Goal: Find specific page/section: Find specific page/section

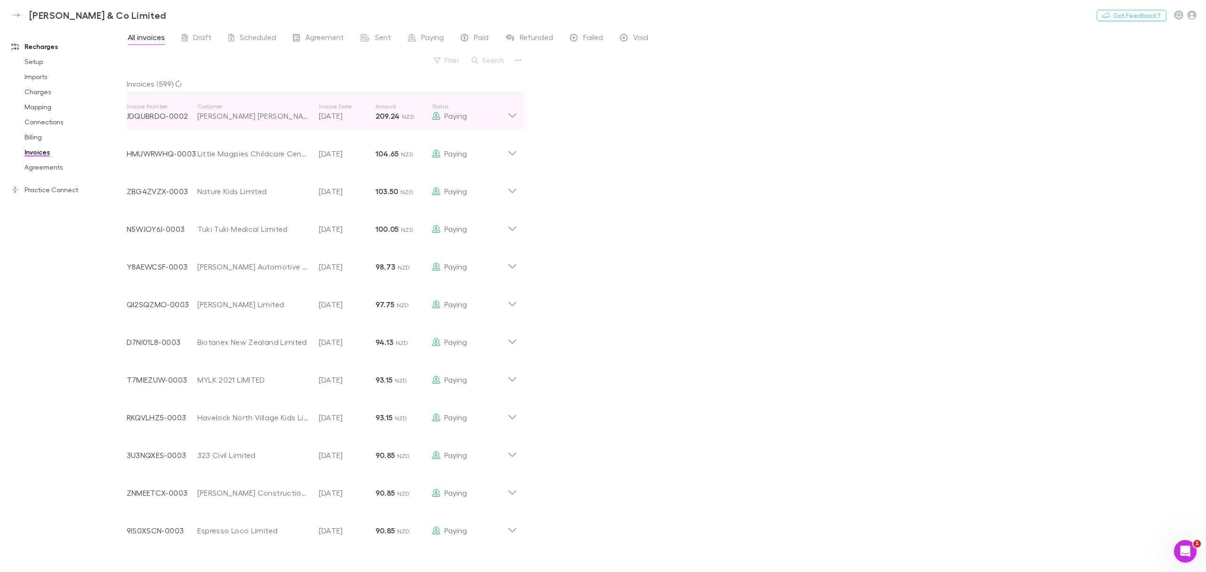
click at [513, 119] on icon at bounding box center [512, 112] width 10 height 19
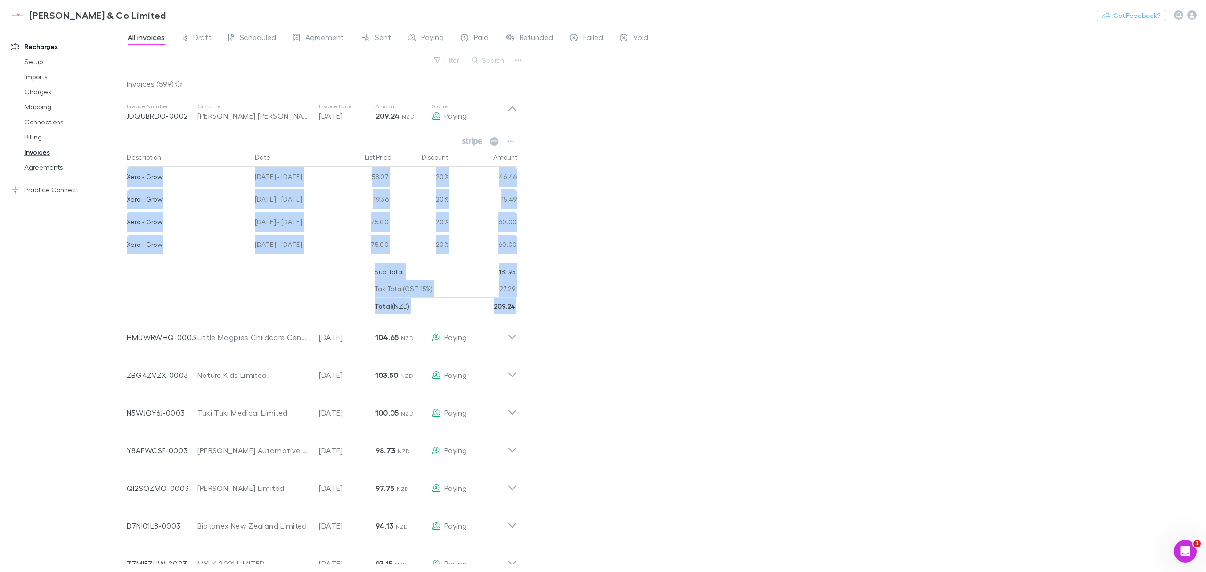
drag, startPoint x: 127, startPoint y: 181, endPoint x: 524, endPoint y: 304, distance: 416.0
click at [524, 304] on div "Description Date List Price Discount Amount Xero - Grow [DATE] - [DATE] 58.07 2…" at bounding box center [321, 223] width 405 height 184
click at [543, 299] on div "All invoices Draft Scheduled Agreement Sent Paying Paid Refunded Failed Void Fi…" at bounding box center [666, 298] width 1079 height 545
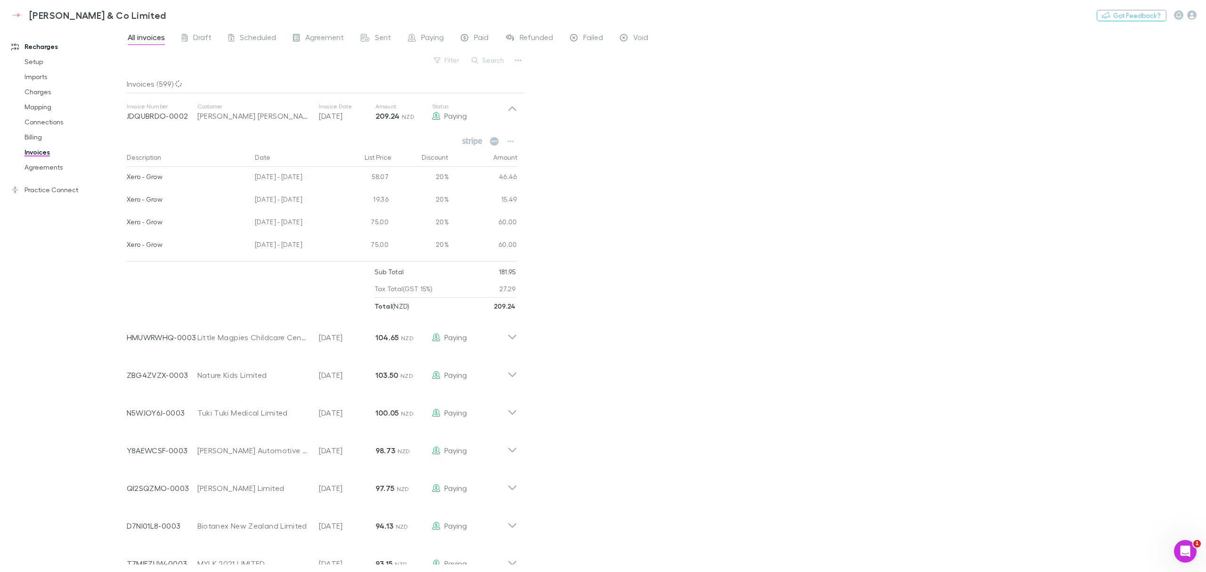
click at [545, 288] on div "All invoices Draft Scheduled Agreement Sent Paying Paid Refunded Failed Void Fi…" at bounding box center [666, 298] width 1079 height 545
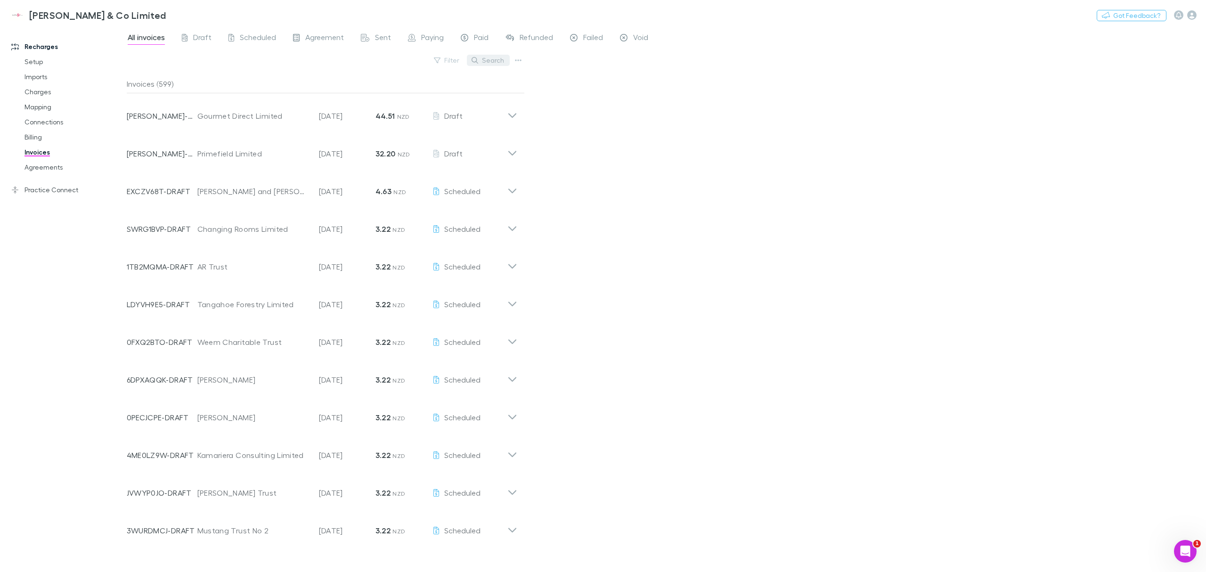
click at [481, 57] on button "Search" at bounding box center [488, 60] width 43 height 11
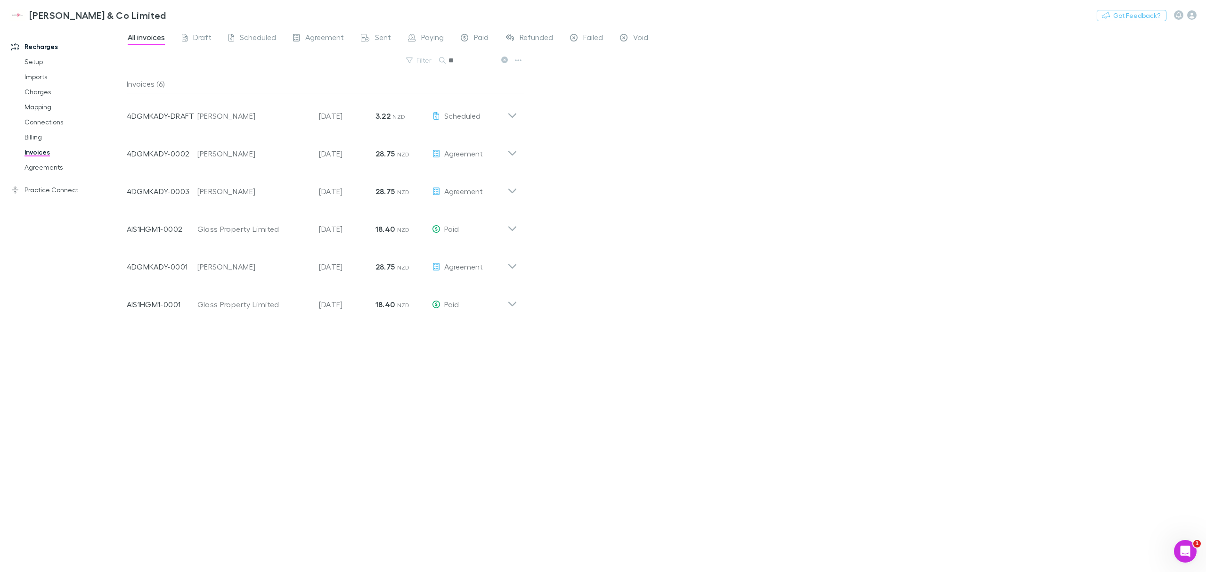
type input "*"
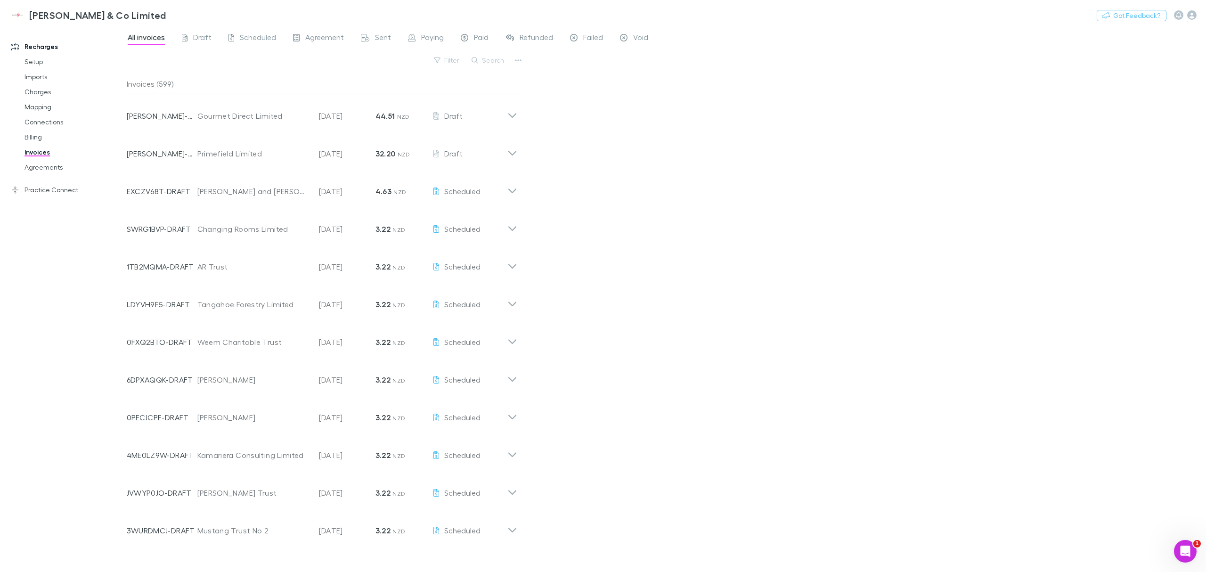
click at [296, 63] on div "Filter Search" at bounding box center [326, 64] width 398 height 21
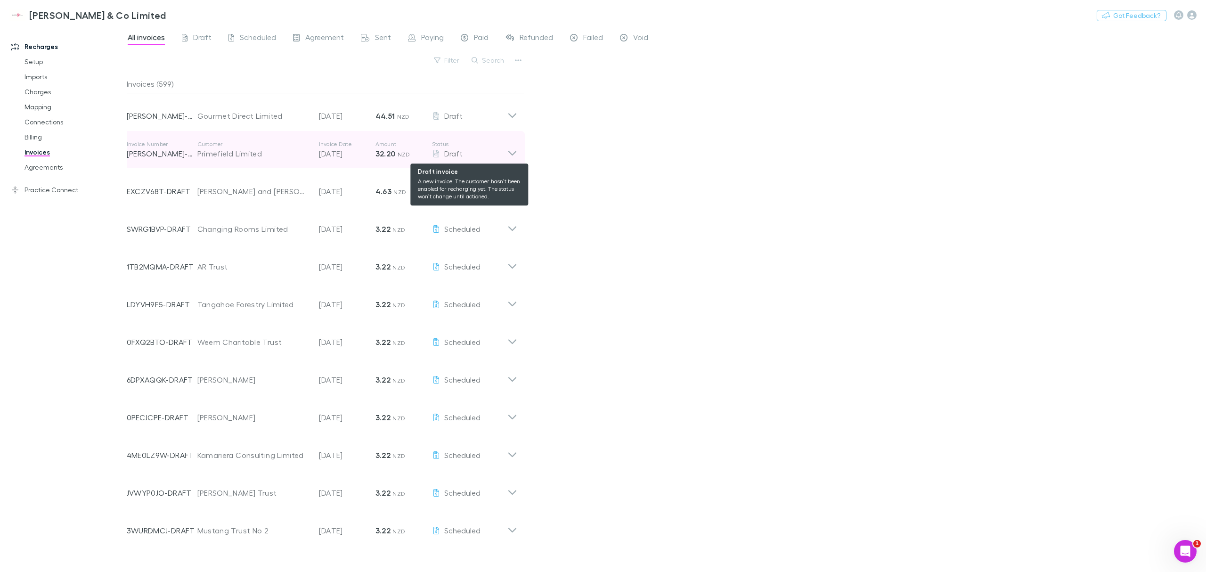
click at [505, 151] on div "Draft" at bounding box center [469, 153] width 75 height 11
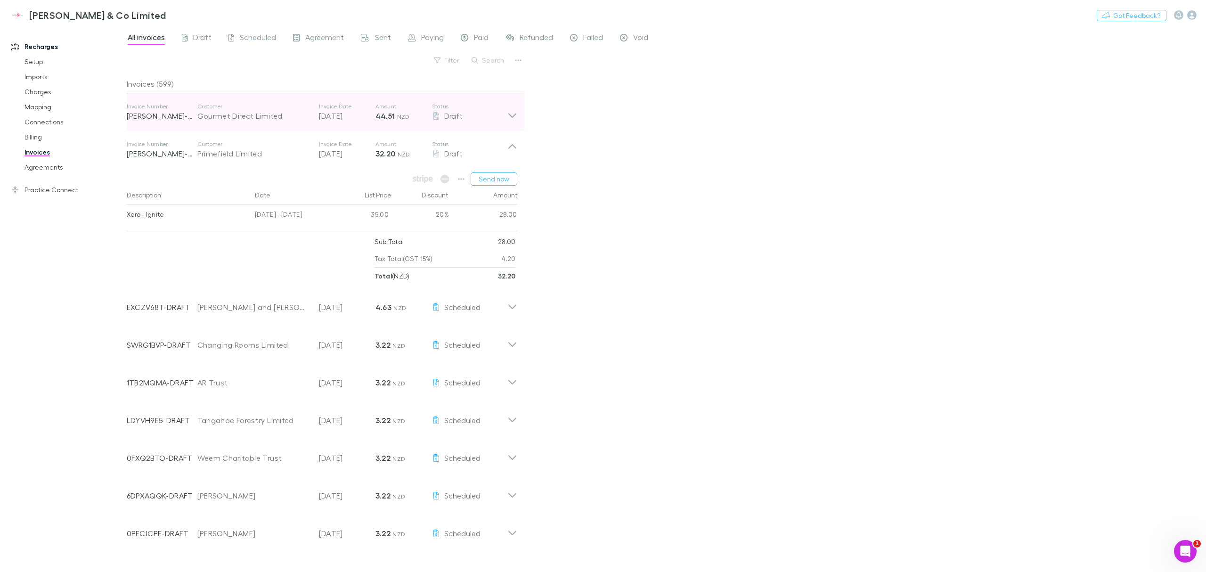
click at [507, 121] on div "Invoice Number [PERSON_NAME]-0638 Customer Gourmet Direct Limited Invoice Date …" at bounding box center [321, 112] width 405 height 38
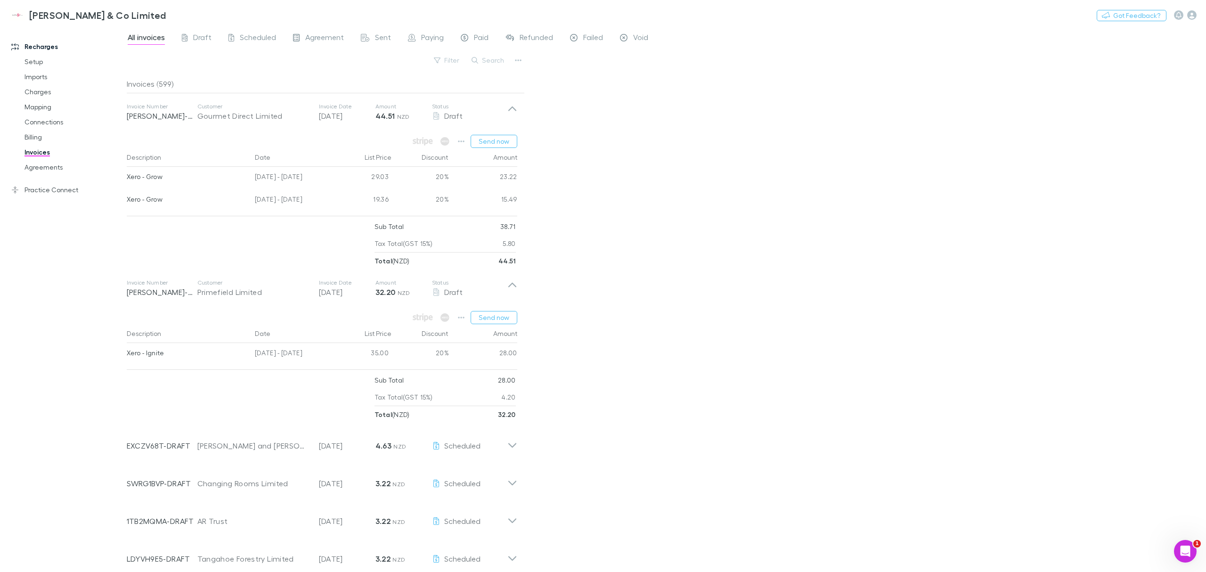
click at [586, 130] on div "All invoices Draft Scheduled Agreement Sent Paying Paid Refunded Failed Void Fi…" at bounding box center [666, 298] width 1079 height 545
click at [139, 36] on span "All invoices" at bounding box center [146, 38] width 37 height 12
